Goal: Check status: Check status

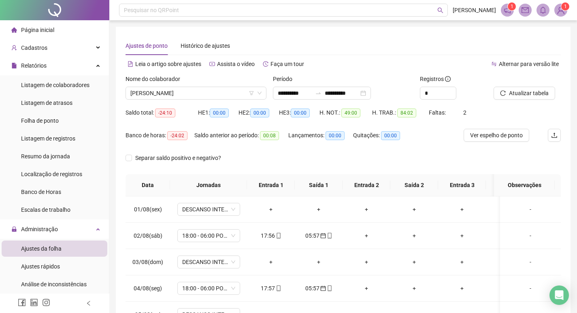
scroll to position [307, 0]
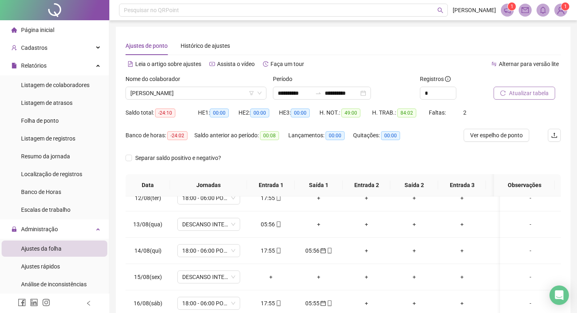
click at [516, 93] on span "Atualizar tabela" at bounding box center [529, 93] width 40 height 9
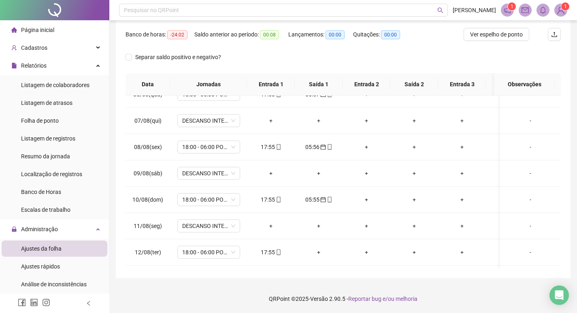
scroll to position [203, 0]
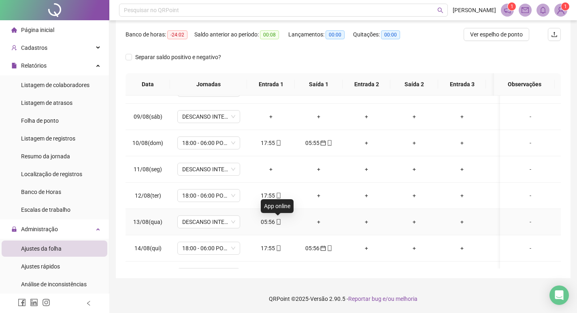
click at [277, 224] on icon "mobile" at bounding box center [279, 222] width 4 height 6
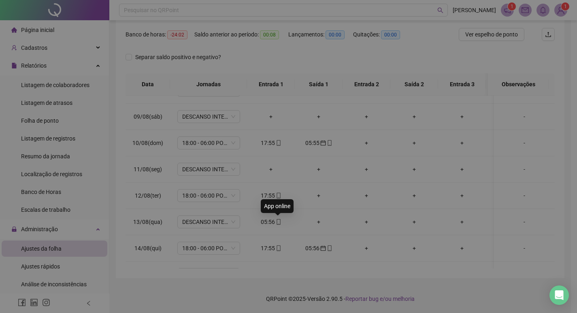
type input "**********"
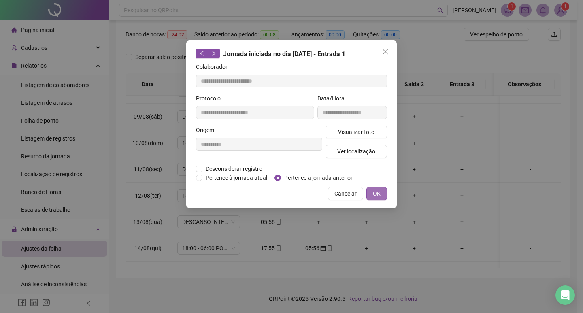
click at [377, 190] on span "OK" at bounding box center [377, 193] width 8 height 9
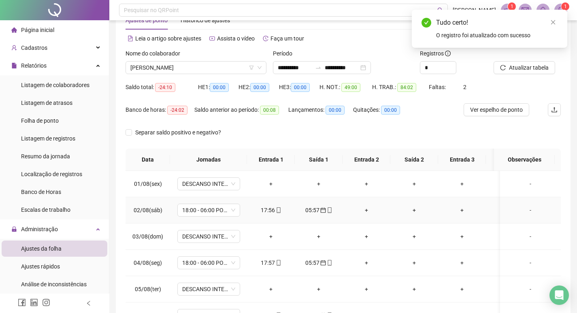
scroll to position [0, 0]
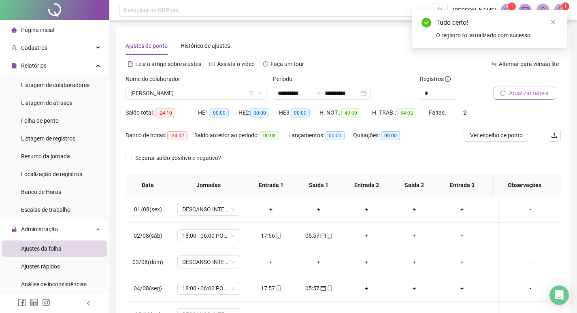
click at [521, 93] on span "Atualizar tabela" at bounding box center [529, 93] width 40 height 9
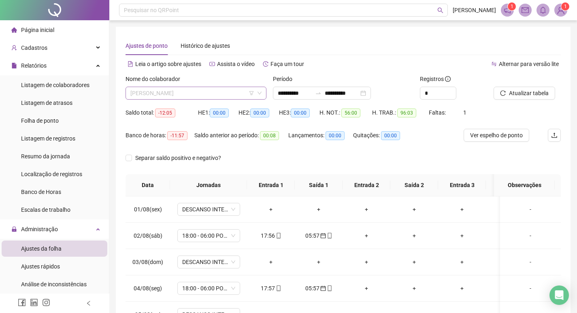
click at [201, 90] on span "[PERSON_NAME]" at bounding box center [195, 93] width 131 height 12
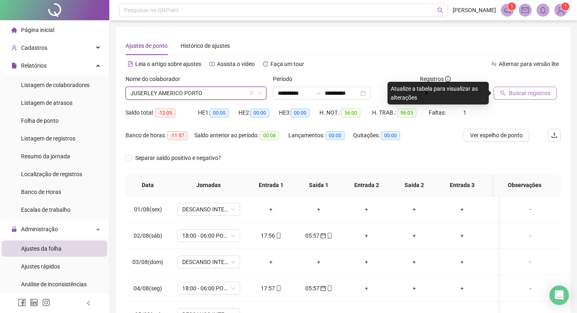
click at [516, 93] on span "Buscar registros" at bounding box center [529, 93] width 41 height 9
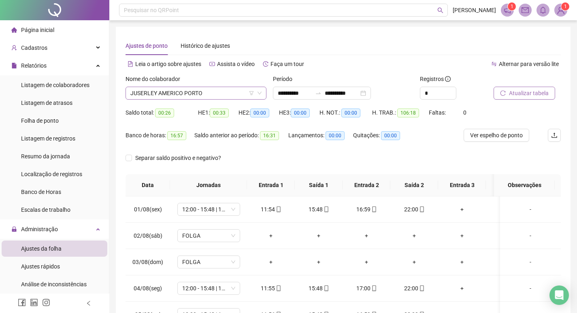
click at [218, 94] on span "JUSERLEY AMERICO PORTO" at bounding box center [195, 93] width 131 height 12
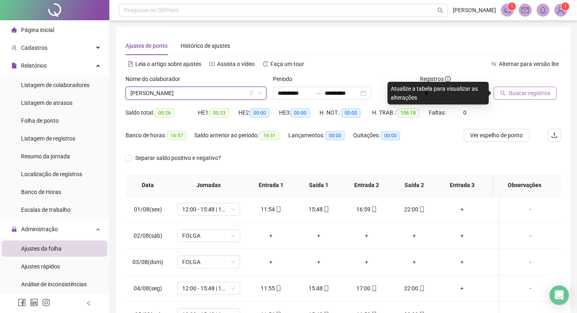
click at [535, 96] on span "Buscar registros" at bounding box center [529, 93] width 41 height 9
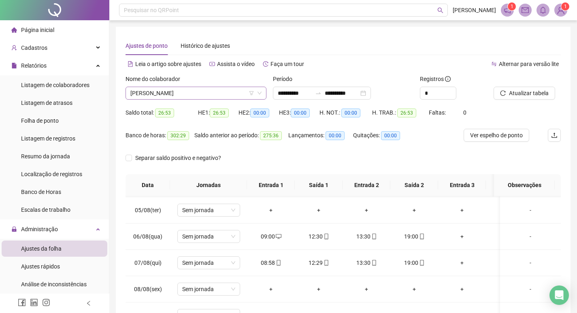
click at [199, 92] on span "[PERSON_NAME]" at bounding box center [195, 93] width 131 height 12
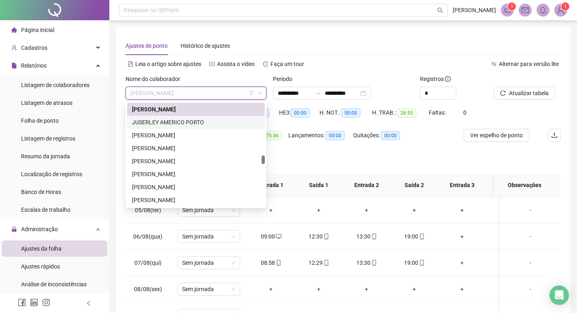
scroll to position [582, 0]
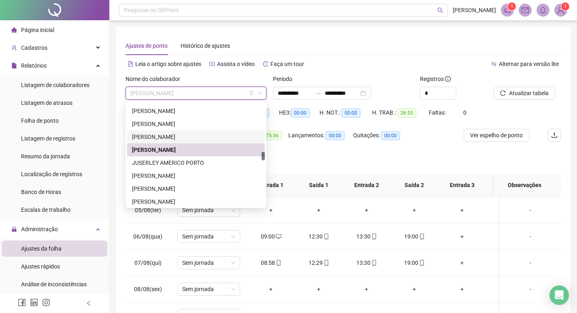
click at [204, 134] on div "[PERSON_NAME]" at bounding box center [196, 136] width 128 height 9
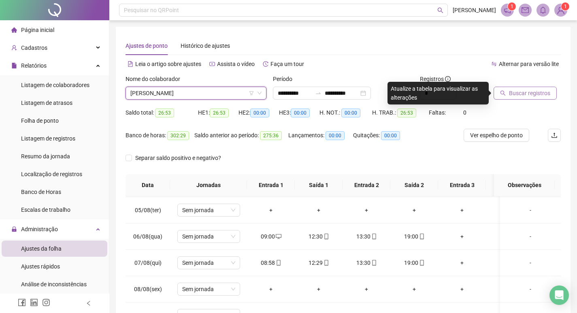
click at [538, 97] on span "Buscar registros" at bounding box center [529, 93] width 41 height 9
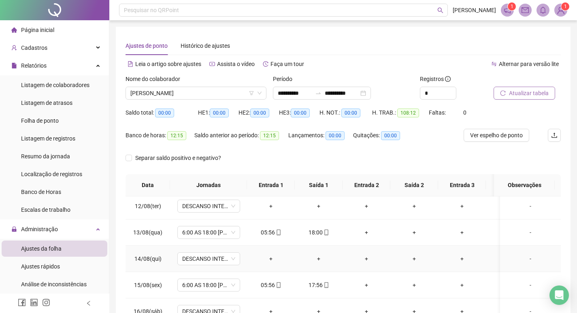
scroll to position [0, 0]
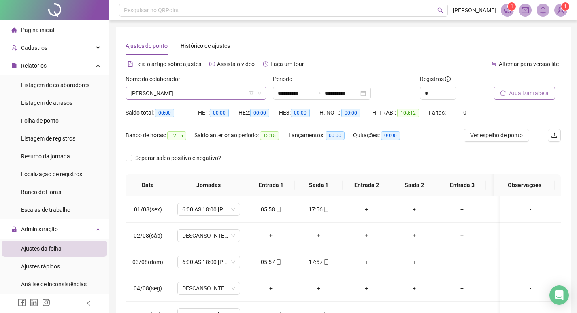
click at [215, 94] on span "[PERSON_NAME]" at bounding box center [195, 93] width 131 height 12
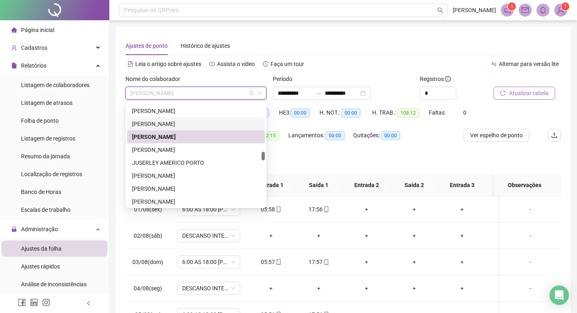
click at [205, 122] on div "[PERSON_NAME]" at bounding box center [196, 124] width 128 height 9
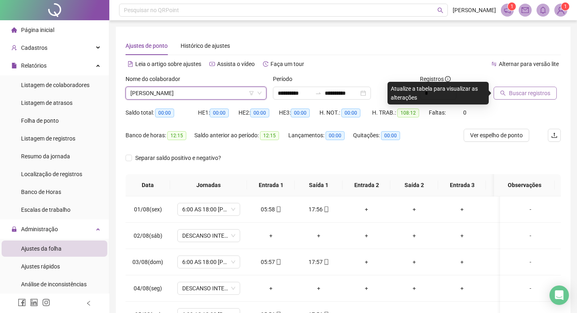
click at [536, 94] on span "Buscar registros" at bounding box center [529, 93] width 41 height 9
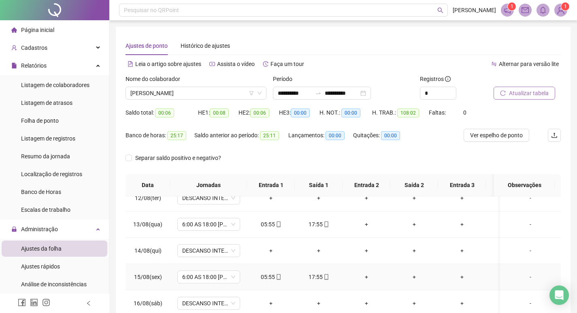
scroll to position [145, 0]
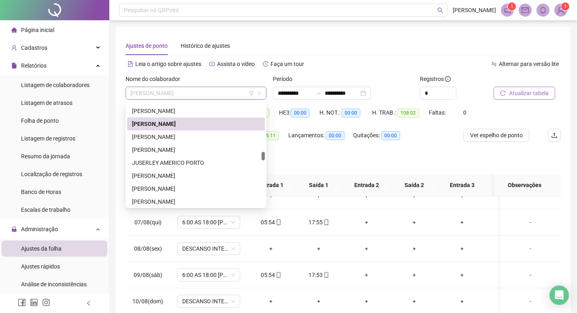
click at [218, 92] on span "[PERSON_NAME]" at bounding box center [195, 93] width 131 height 12
click at [207, 109] on div "[PERSON_NAME]" at bounding box center [196, 111] width 128 height 9
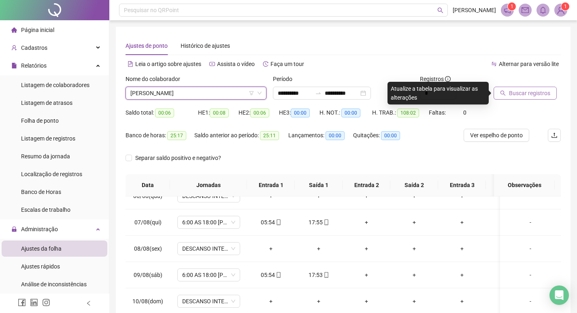
click at [522, 94] on span "Buscar registros" at bounding box center [529, 93] width 41 height 9
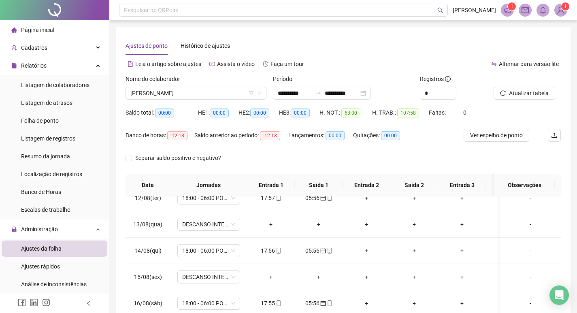
scroll to position [307, 0]
click at [215, 98] on span "[PERSON_NAME]" at bounding box center [195, 93] width 131 height 12
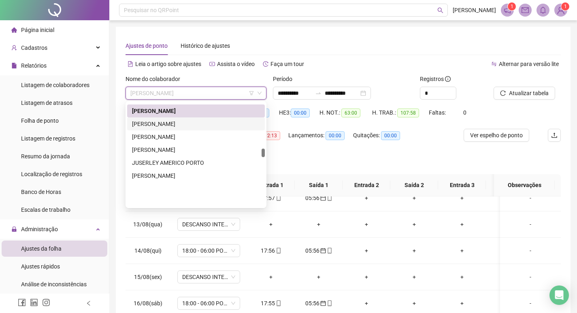
scroll to position [541, 0]
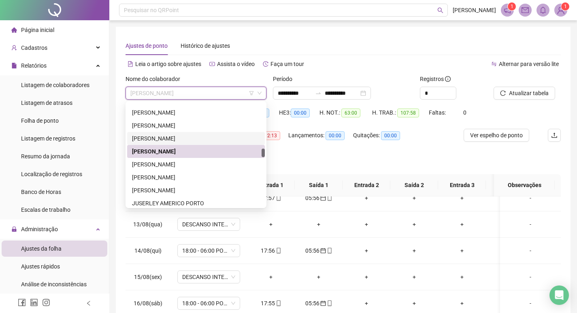
click at [209, 139] on div "[PERSON_NAME]" at bounding box center [196, 138] width 128 height 9
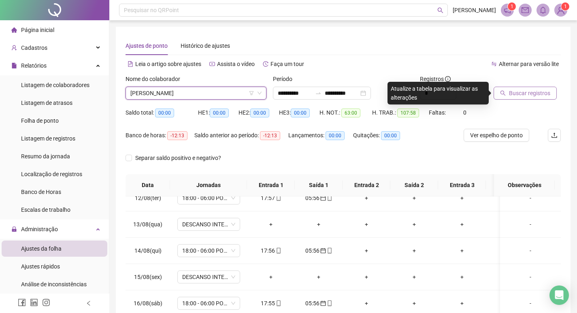
click at [524, 92] on span "Buscar registros" at bounding box center [529, 93] width 41 height 9
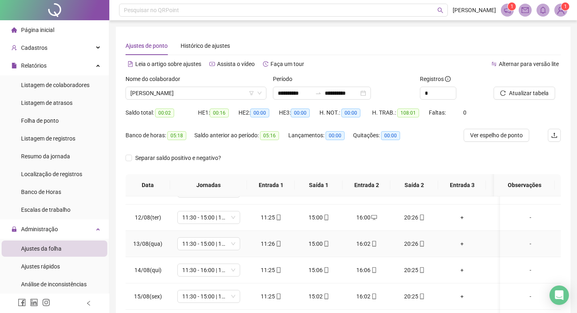
scroll to position [307, 0]
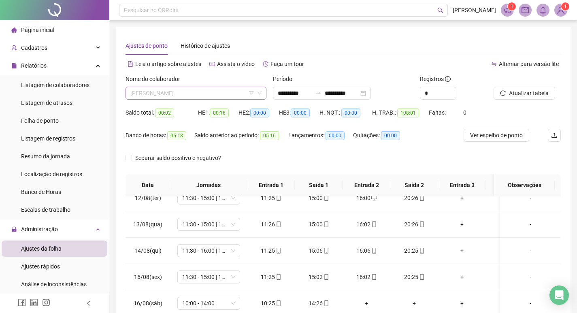
click at [209, 95] on span "[PERSON_NAME]" at bounding box center [195, 93] width 131 height 12
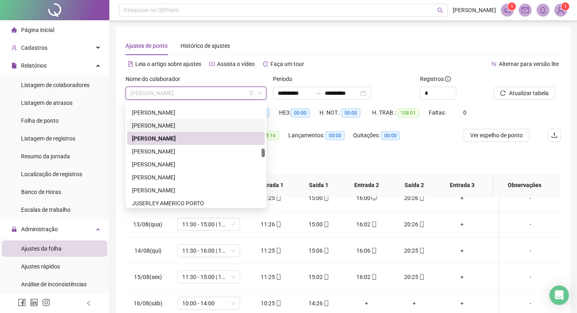
click at [206, 124] on div "[PERSON_NAME]" at bounding box center [196, 125] width 128 height 9
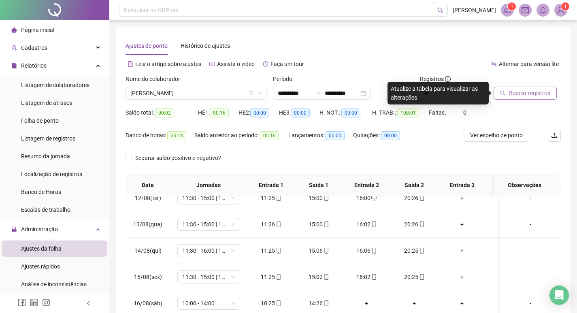
click at [524, 97] on span "Buscar registros" at bounding box center [529, 93] width 41 height 9
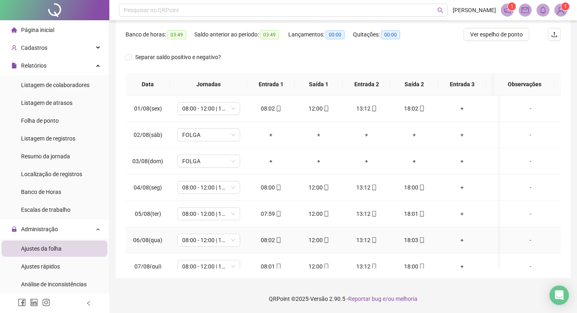
scroll to position [0, 0]
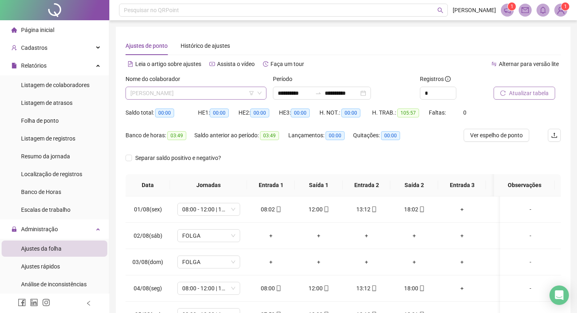
click at [231, 92] on span "[PERSON_NAME]" at bounding box center [195, 93] width 131 height 12
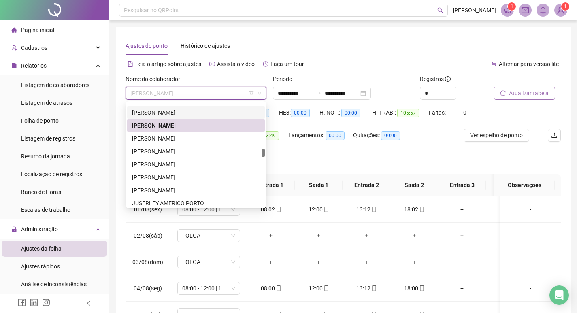
click at [220, 113] on div "[PERSON_NAME]" at bounding box center [196, 112] width 128 height 9
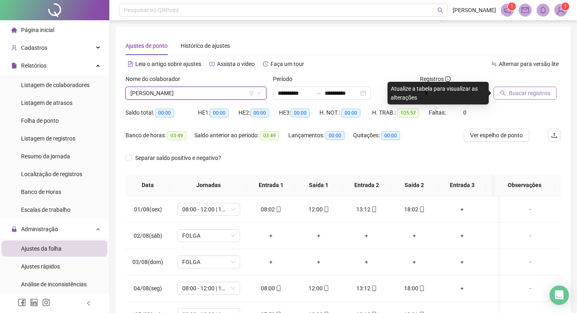
click at [527, 92] on span "Buscar registros" at bounding box center [529, 93] width 41 height 9
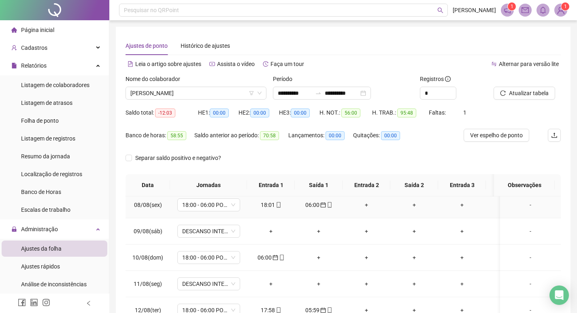
scroll to position [203, 0]
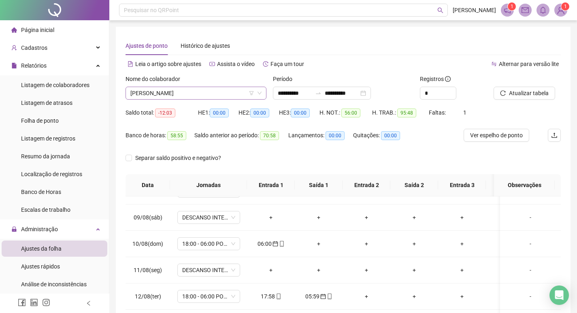
click at [228, 90] on span "[PERSON_NAME]" at bounding box center [195, 93] width 131 height 12
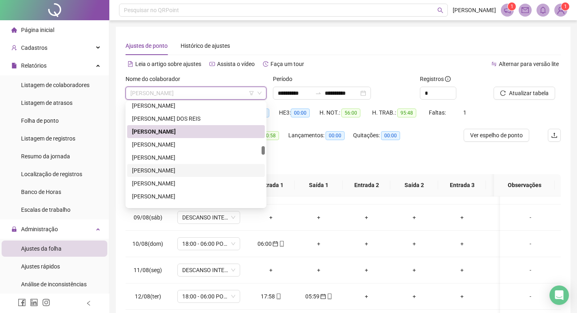
scroll to position [508, 0]
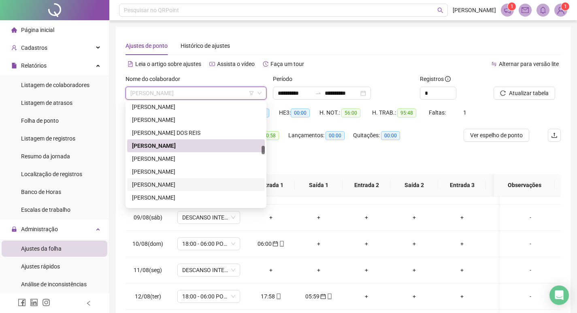
drag, startPoint x: 263, startPoint y: 156, endPoint x: 255, endPoint y: 146, distance: 12.4
click at [264, 152] on div at bounding box center [263, 150] width 3 height 9
click at [227, 134] on div "[PERSON_NAME] DOS REIS" at bounding box center [196, 132] width 128 height 9
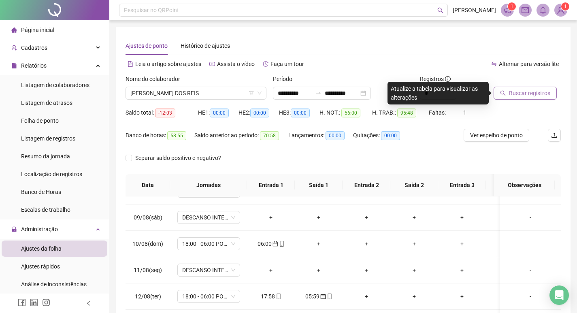
click at [526, 93] on span "Buscar registros" at bounding box center [529, 93] width 41 height 9
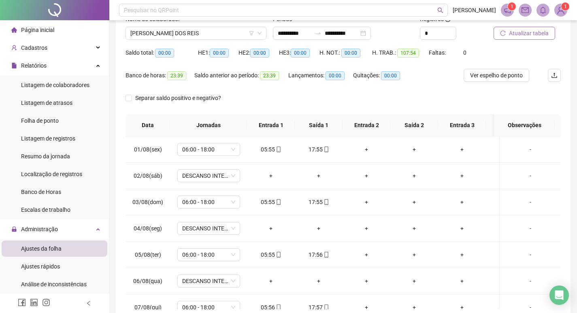
scroll to position [0, 0]
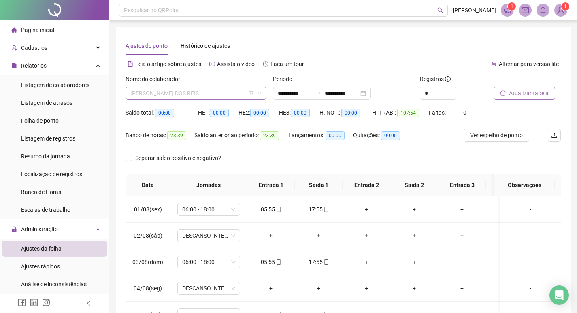
click at [207, 92] on span "[PERSON_NAME] DOS REIS" at bounding box center [195, 93] width 131 height 12
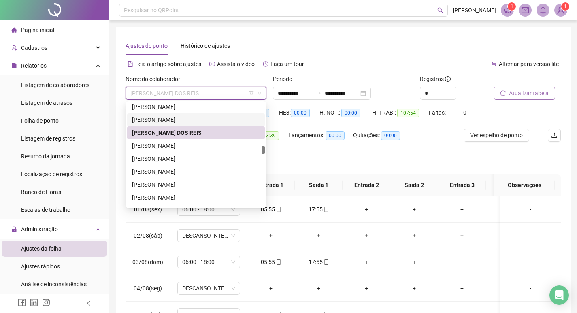
click at [203, 118] on div "[PERSON_NAME]" at bounding box center [196, 119] width 128 height 9
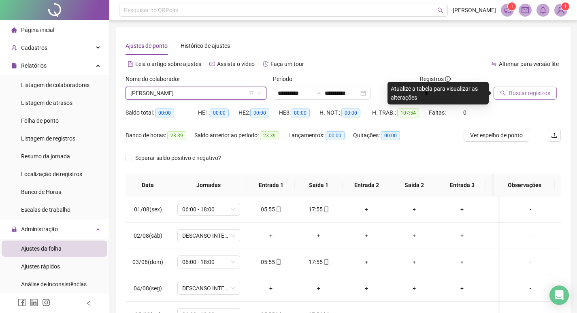
click at [534, 92] on span "Buscar registros" at bounding box center [529, 93] width 41 height 9
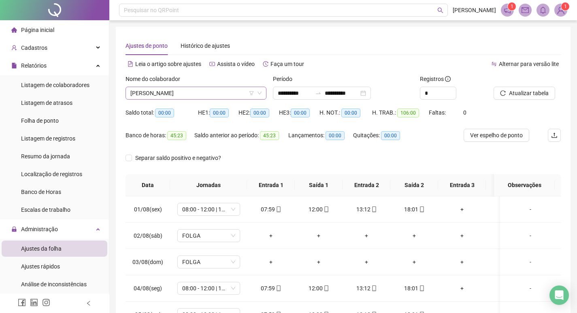
click at [203, 91] on span "[PERSON_NAME]" at bounding box center [195, 93] width 131 height 12
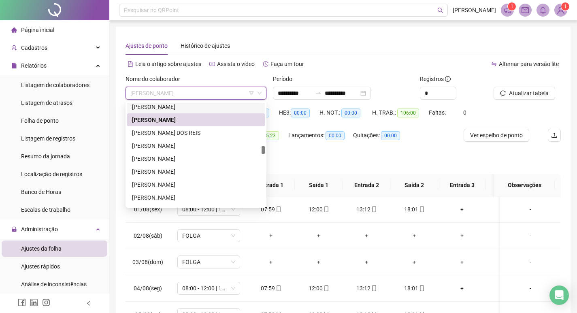
drag, startPoint x: 200, startPoint y: 107, endPoint x: 225, endPoint y: 102, distance: 26.0
click at [200, 107] on div "[PERSON_NAME]" at bounding box center [196, 106] width 128 height 9
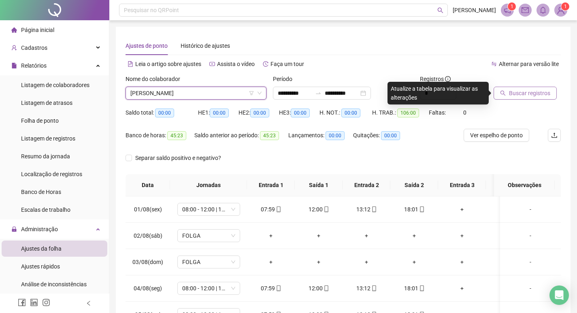
click at [537, 89] on span "Buscar registros" at bounding box center [529, 93] width 41 height 9
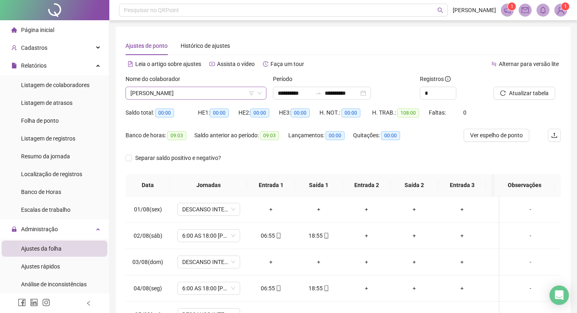
click at [213, 90] on span "[PERSON_NAME]" at bounding box center [195, 93] width 131 height 12
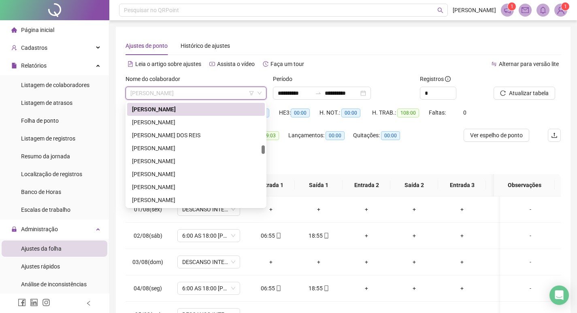
scroll to position [425, 0]
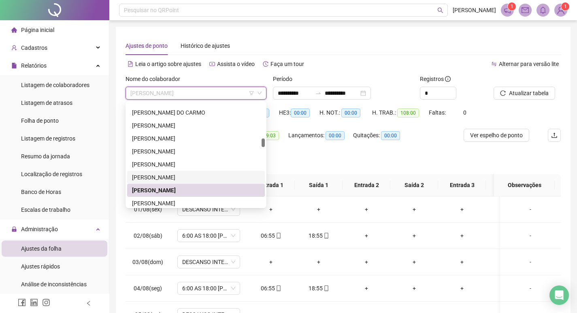
click at [199, 173] on div "[PERSON_NAME]" at bounding box center [196, 177] width 128 height 9
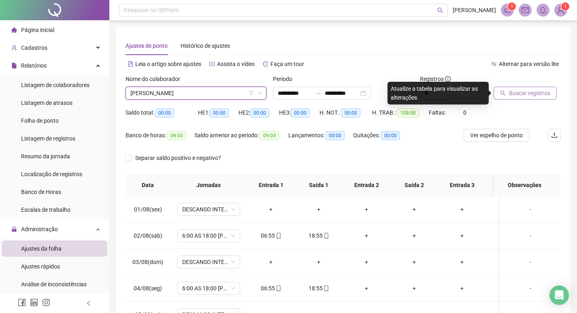
click at [532, 95] on span "Buscar registros" at bounding box center [529, 93] width 41 height 9
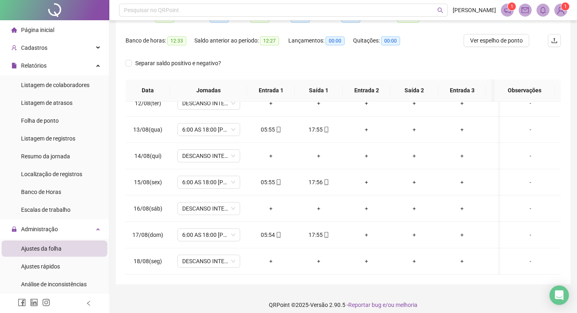
scroll to position [0, 0]
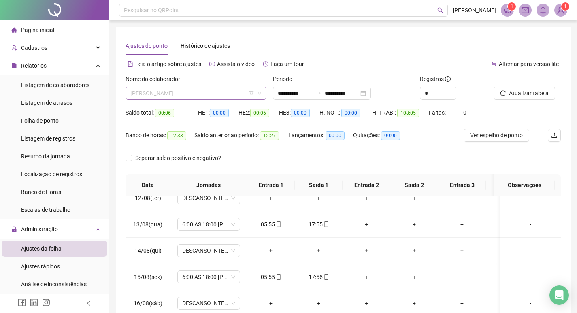
click at [208, 92] on span "[PERSON_NAME]" at bounding box center [195, 93] width 131 height 12
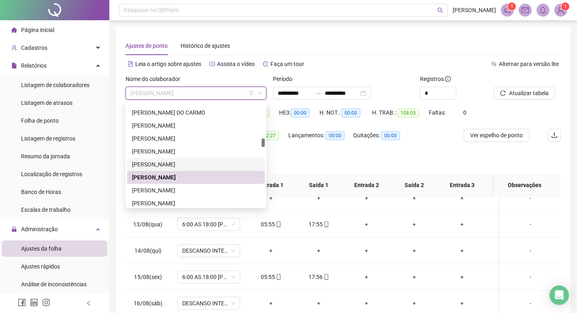
click at [196, 163] on div "[PERSON_NAME]" at bounding box center [196, 164] width 128 height 9
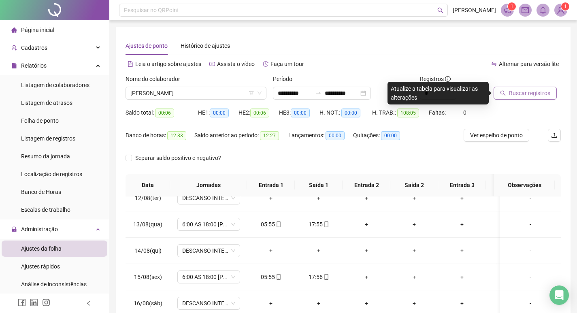
click at [524, 96] on span "Buscar registros" at bounding box center [529, 93] width 41 height 9
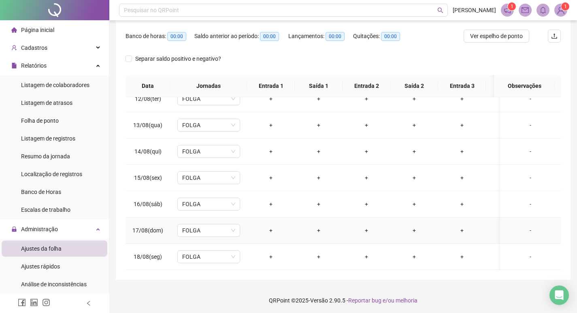
scroll to position [101, 0]
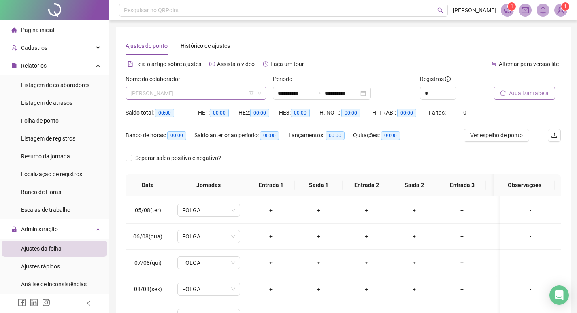
drag, startPoint x: 184, startPoint y: 91, endPoint x: 186, endPoint y: 94, distance: 4.6
click at [184, 91] on span "[PERSON_NAME]" at bounding box center [195, 93] width 131 height 12
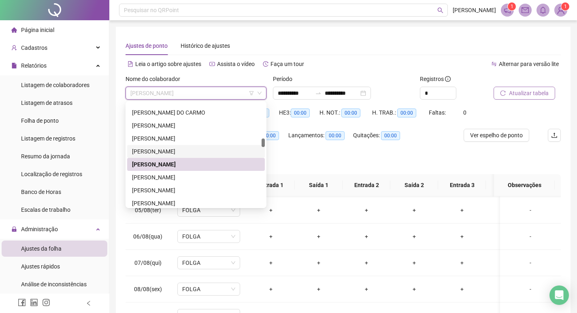
drag, startPoint x: 177, startPoint y: 152, endPoint x: 357, endPoint y: 116, distance: 183.8
click at [179, 151] on div "[PERSON_NAME]" at bounding box center [196, 151] width 128 height 9
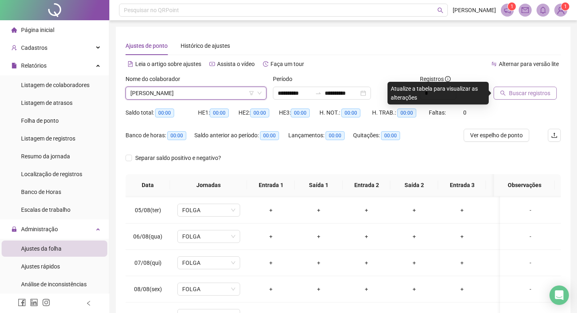
click at [520, 92] on span "Buscar registros" at bounding box center [529, 93] width 41 height 9
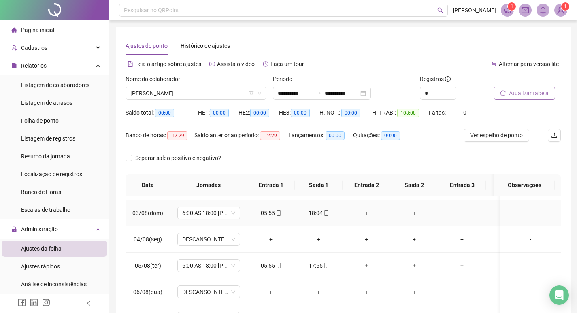
scroll to position [0, 0]
